Goal: Information Seeking & Learning: Learn about a topic

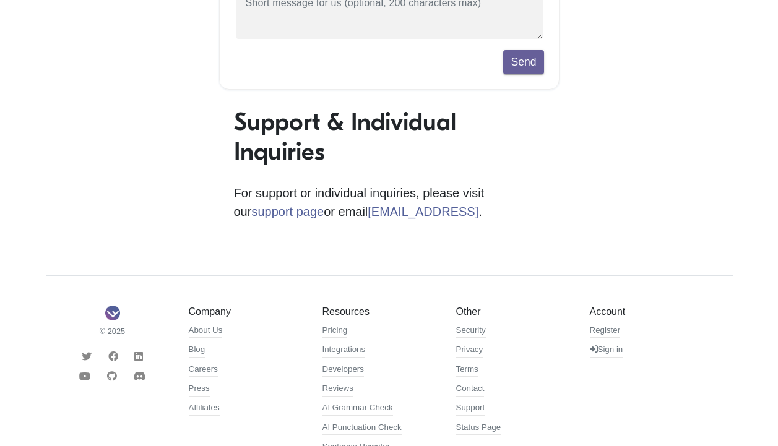
scroll to position [306, 0]
